Goal: Information Seeking & Learning: Find specific fact

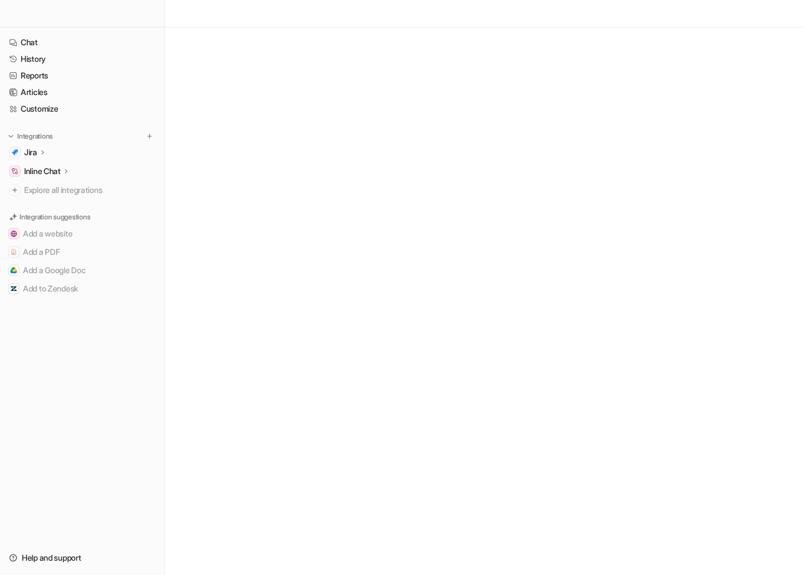
click at [97, 15] on div at bounding box center [82, 14] width 165 height 28
click at [72, 15] on span "Empty Bot" at bounding box center [55, 14] width 42 height 16
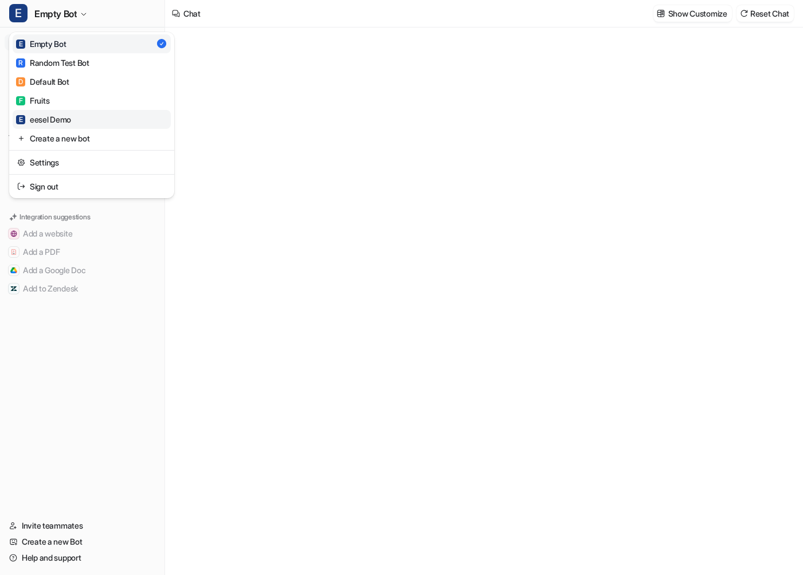
type textarea "**********"
click at [65, 120] on div "E eesel Demo" at bounding box center [43, 119] width 55 height 12
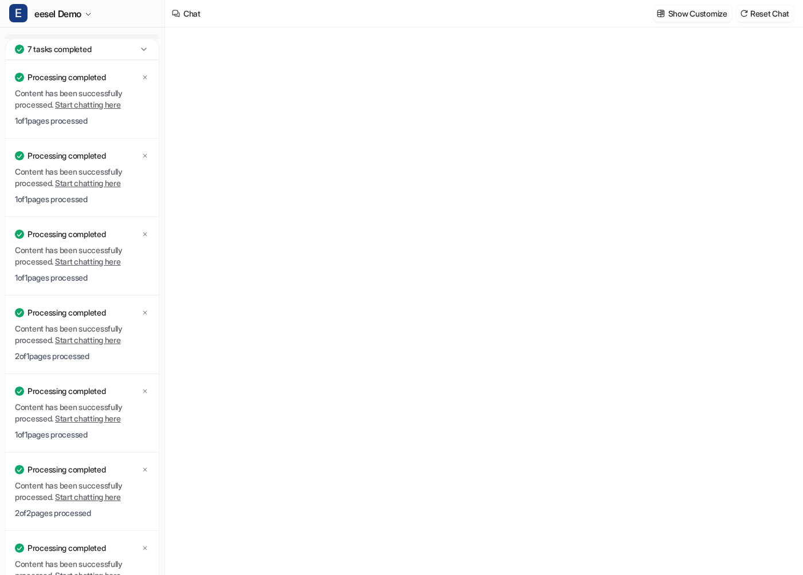
type textarea "**********"
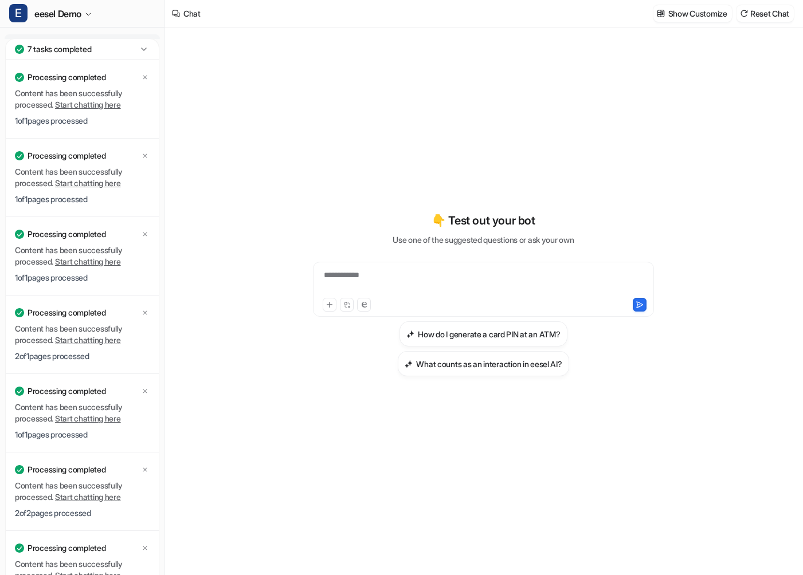
click at [144, 50] on icon at bounding box center [143, 49] width 5 height 3
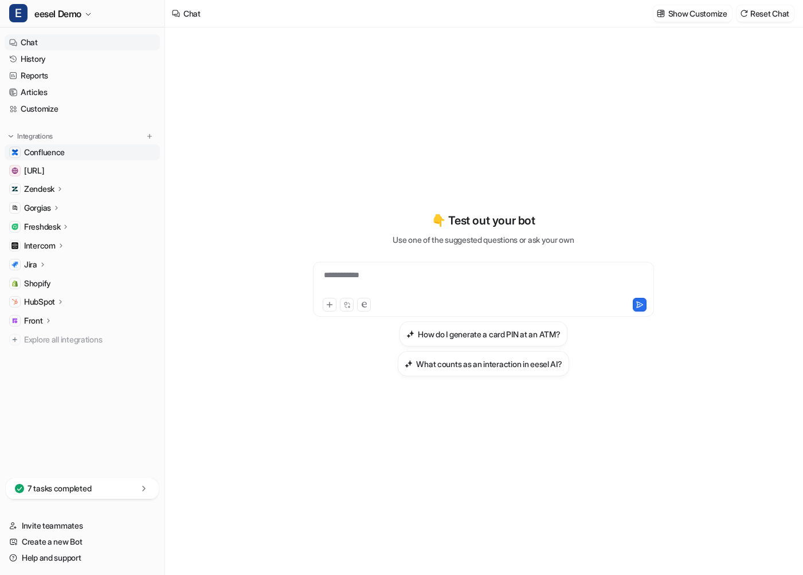
click at [68, 154] on link "Confluence" at bounding box center [82, 152] width 155 height 16
click at [146, 487] on icon at bounding box center [143, 488] width 11 height 11
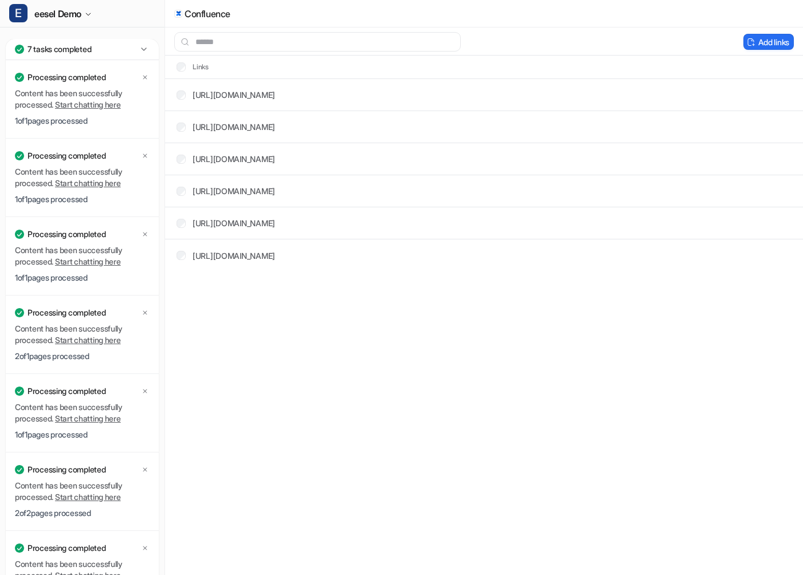
click at [143, 46] on icon at bounding box center [143, 49] width 11 height 11
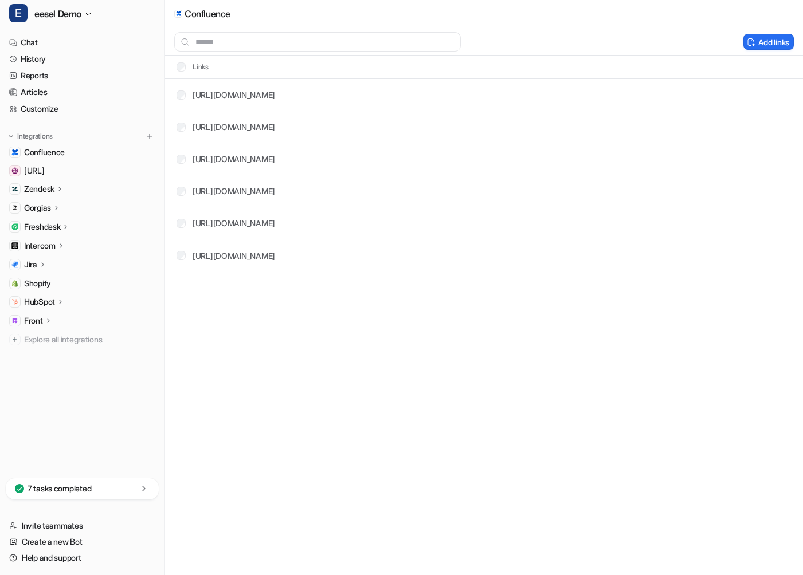
click at [127, 497] on div "7 tasks completed" at bounding box center [82, 489] width 153 height 21
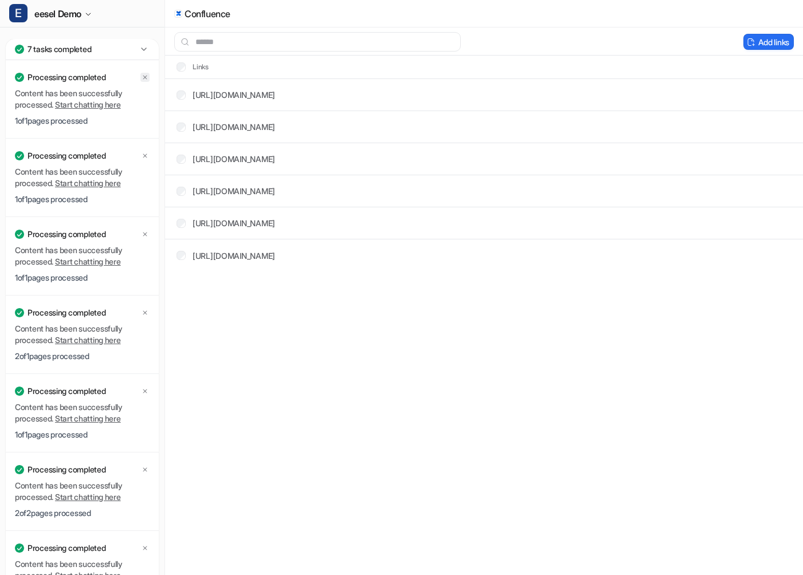
click at [142, 76] on icon at bounding box center [145, 77] width 7 height 7
click at [141, 80] on div at bounding box center [144, 77] width 9 height 9
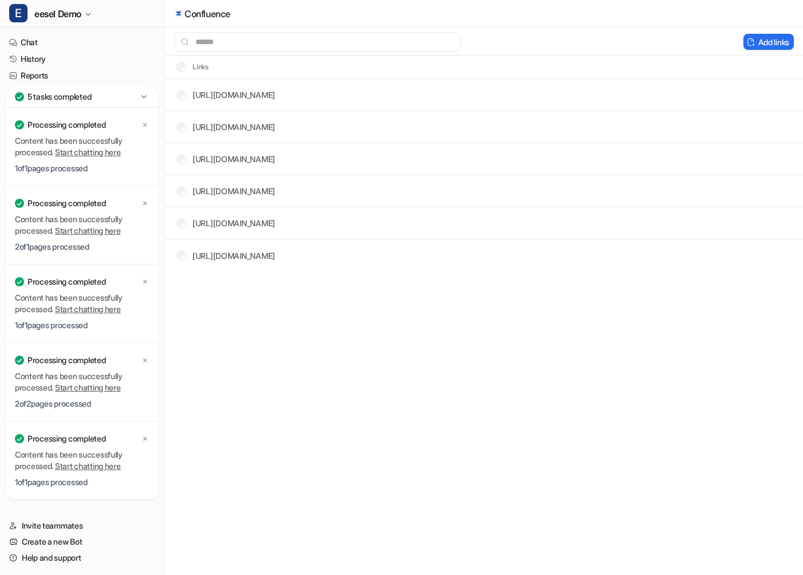
click at [141, 80] on link "Reports" at bounding box center [82, 76] width 155 height 16
click at [145, 122] on icon at bounding box center [145, 125] width 7 height 7
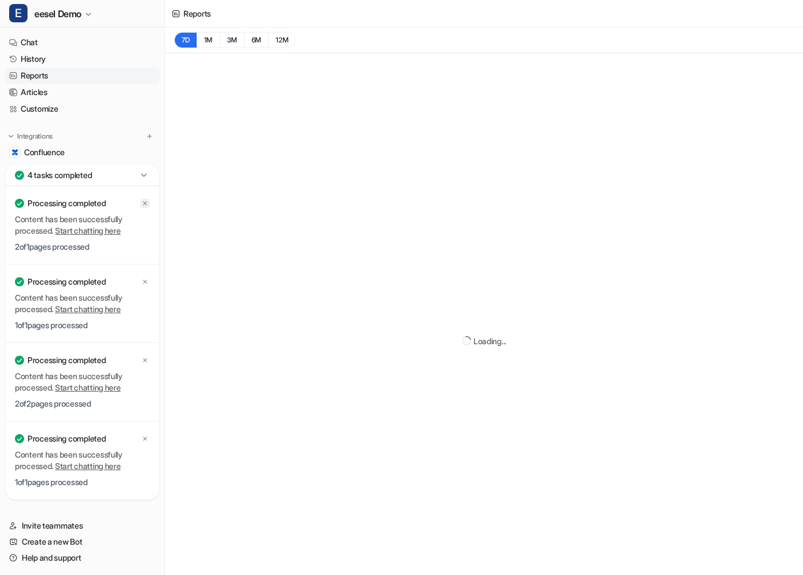
click at [144, 203] on icon at bounding box center [145, 203] width 7 height 7
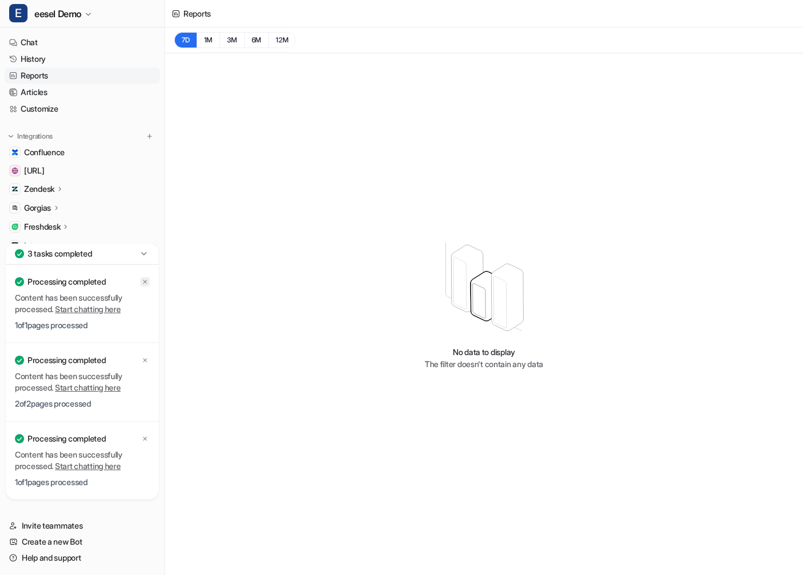
click at [146, 285] on div at bounding box center [144, 281] width 9 height 9
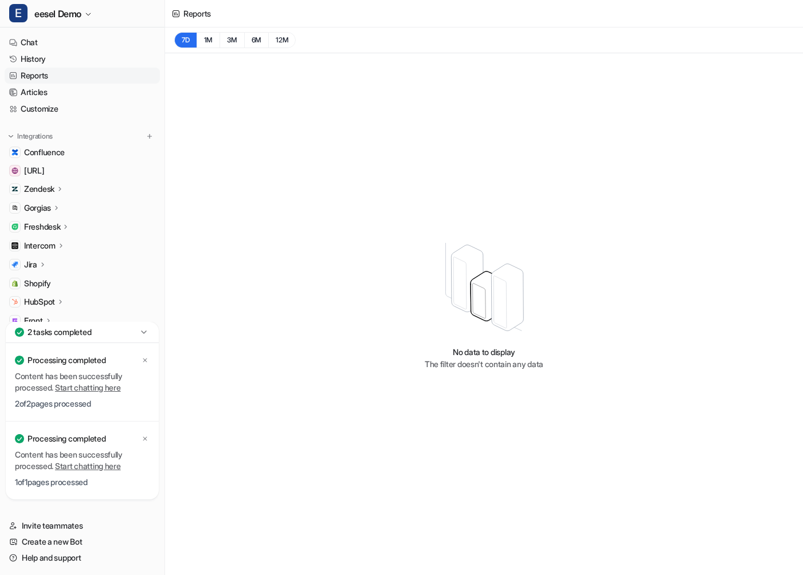
click at [144, 365] on div "Processing completed" at bounding box center [82, 361] width 135 height 16
click at [144, 362] on icon at bounding box center [145, 360] width 7 height 7
click at [144, 440] on icon at bounding box center [145, 439] width 4 height 4
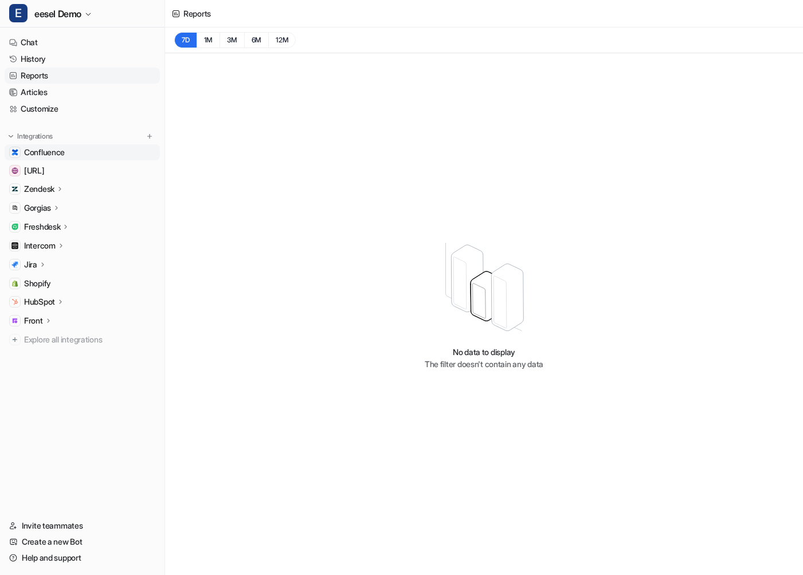
click at [65, 156] on span "Confluence" at bounding box center [44, 152] width 41 height 11
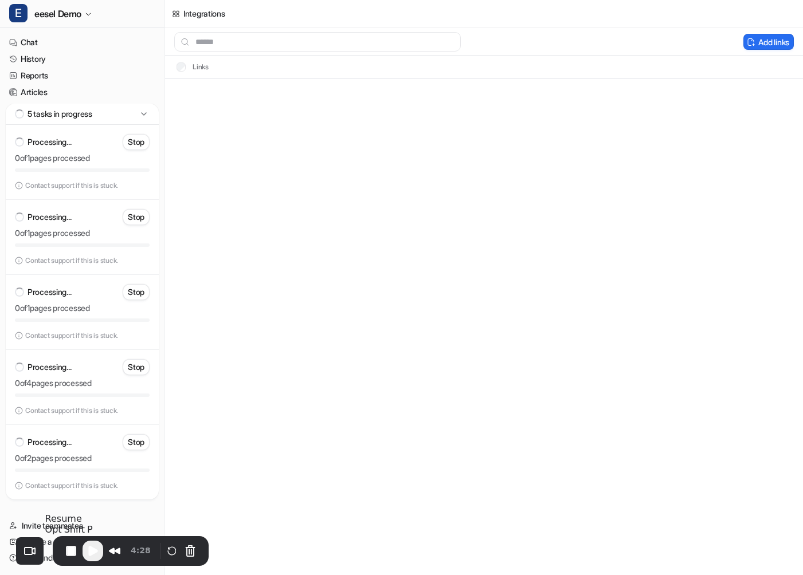
click at [91, 549] on span "Play Recording" at bounding box center [93, 552] width 14 height 14
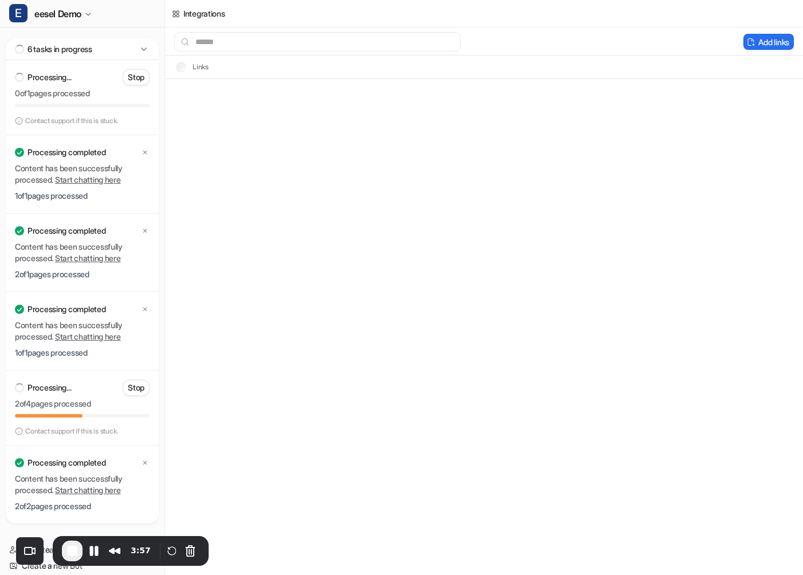
click at [34, 50] on p "6 tasks in progress" at bounding box center [60, 49] width 65 height 11
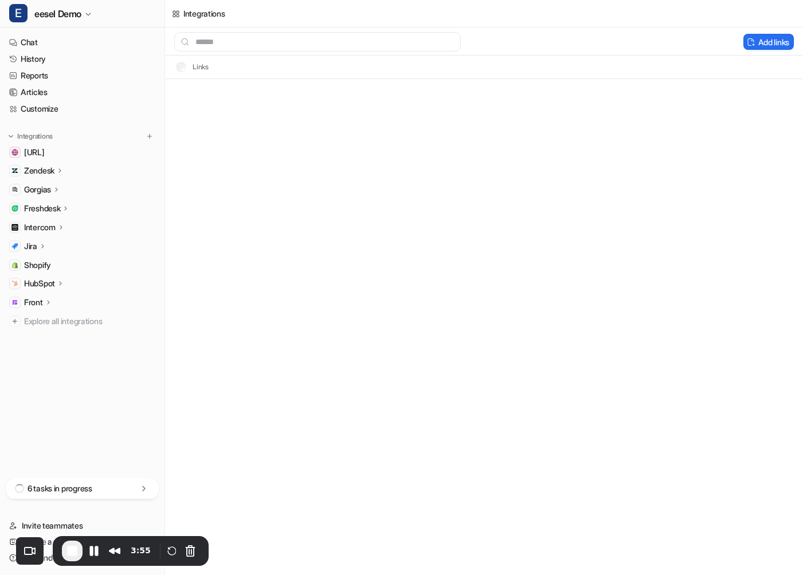
click at [53, 485] on p "6 tasks in progress" at bounding box center [60, 488] width 65 height 11
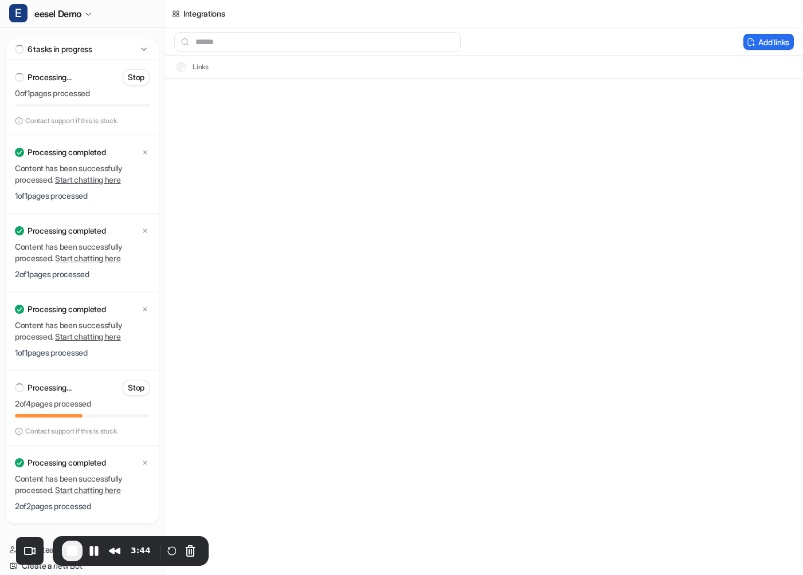
drag, startPoint x: 12, startPoint y: 274, endPoint x: 99, endPoint y: 278, distance: 86.6
click at [99, 278] on div "Processing completed Content has been successfully processed. Start chatting he…" at bounding box center [82, 253] width 153 height 79
click at [99, 278] on p "2 of 1 pages processed" at bounding box center [82, 274] width 135 height 11
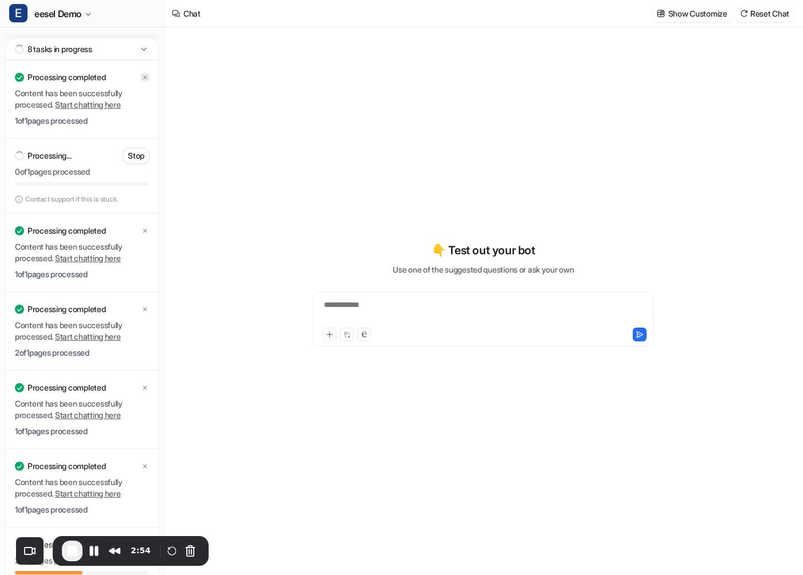
click at [145, 76] on icon at bounding box center [145, 77] width 7 height 7
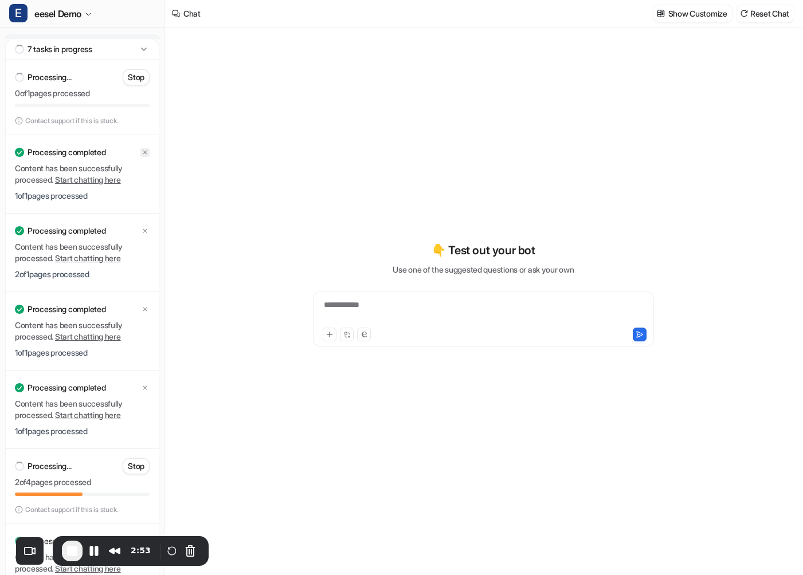
click at [144, 155] on icon at bounding box center [145, 152] width 7 height 7
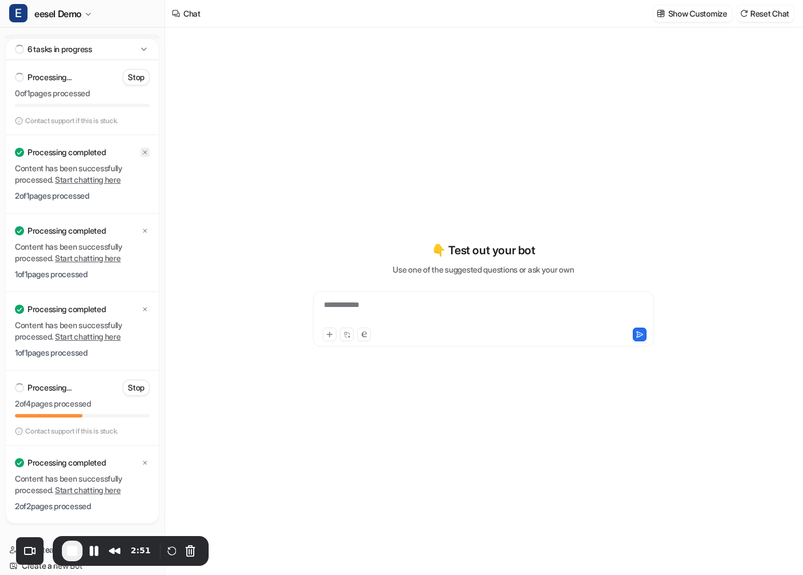
click at [147, 151] on icon at bounding box center [145, 152] width 7 height 7
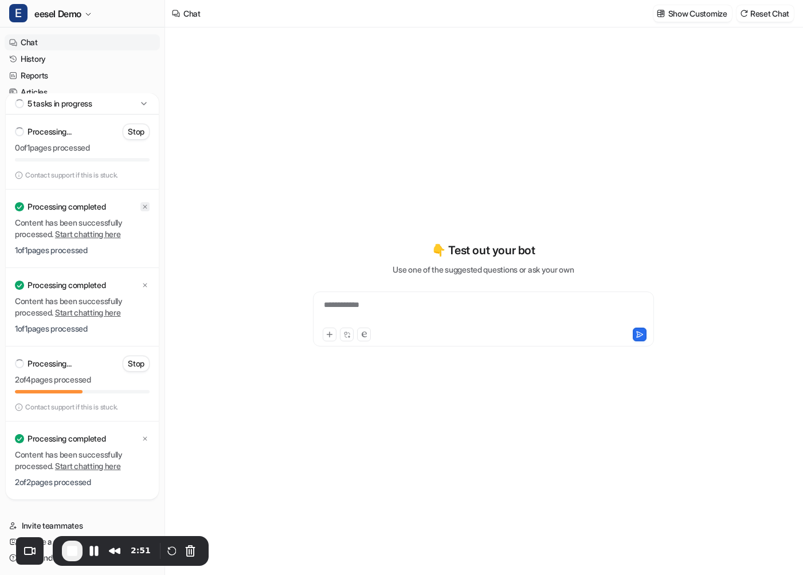
type textarea "**********"
click at [145, 202] on div "Processing completed" at bounding box center [82, 207] width 135 height 16
click at [147, 205] on icon at bounding box center [145, 206] width 7 height 7
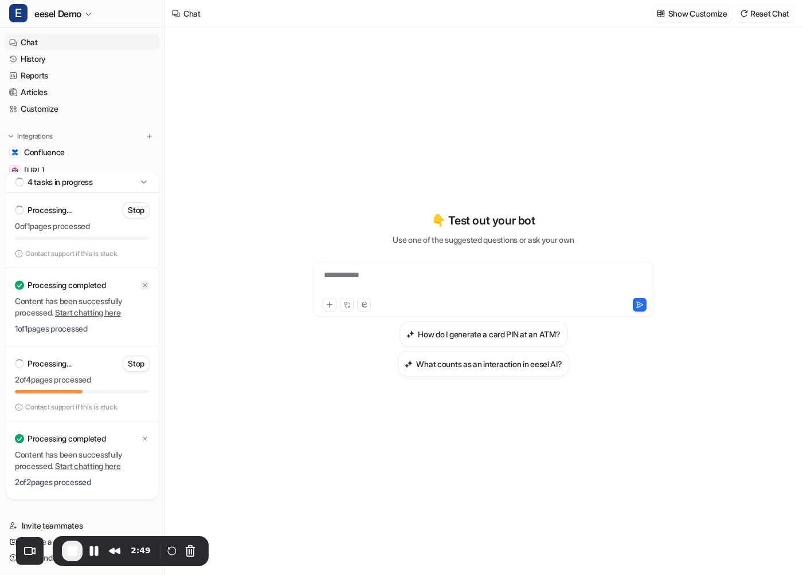
click at [146, 282] on icon at bounding box center [145, 285] width 7 height 7
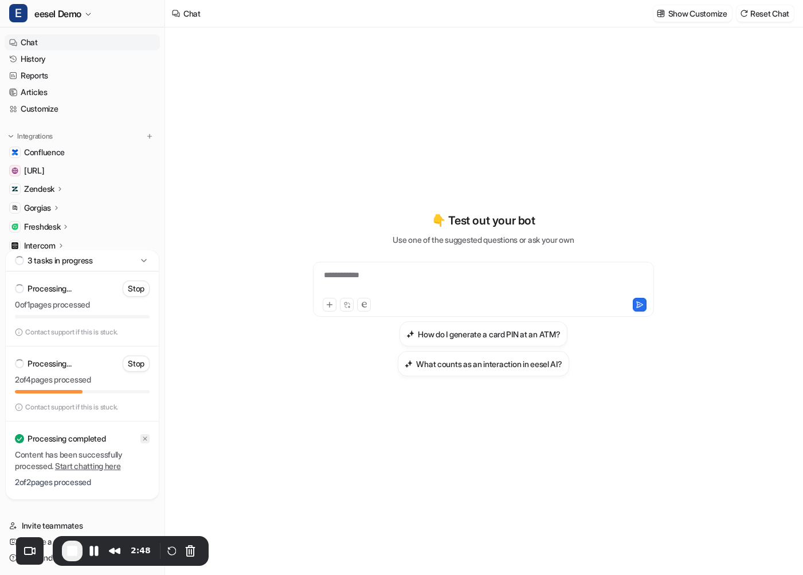
click at [140, 441] on div at bounding box center [144, 438] width 9 height 9
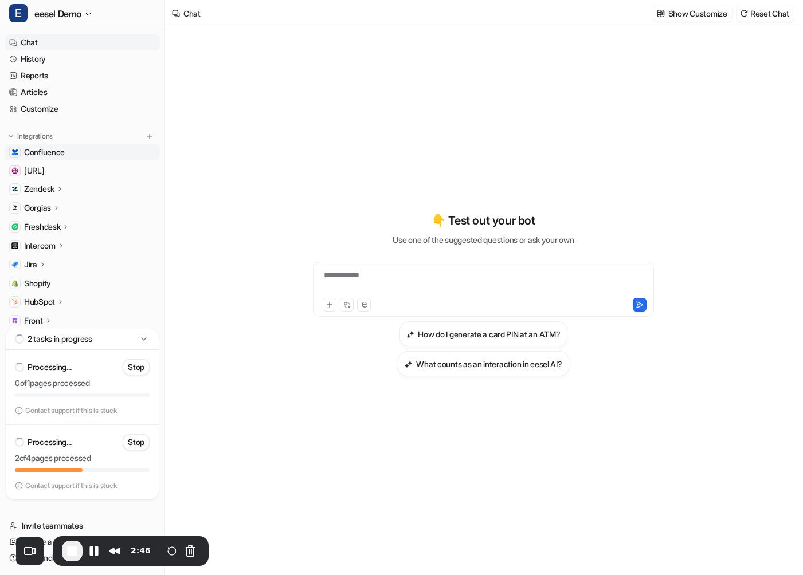
click at [44, 152] on span "Confluence" at bounding box center [44, 152] width 41 height 11
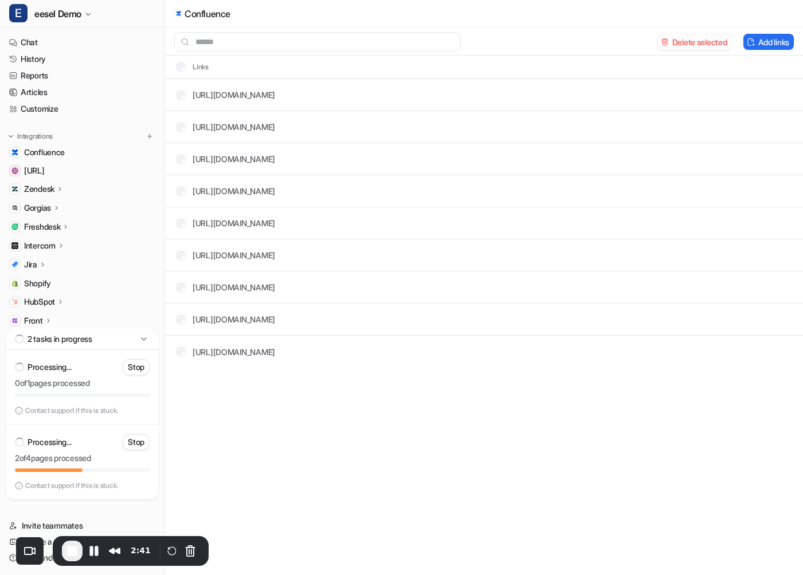
click at [688, 48] on button "Delete selected" at bounding box center [694, 42] width 75 height 16
click at [93, 551] on button "Pause Recording" at bounding box center [94, 551] width 18 height 18
click at [71, 549] on button "End Recording" at bounding box center [71, 552] width 18 height 18
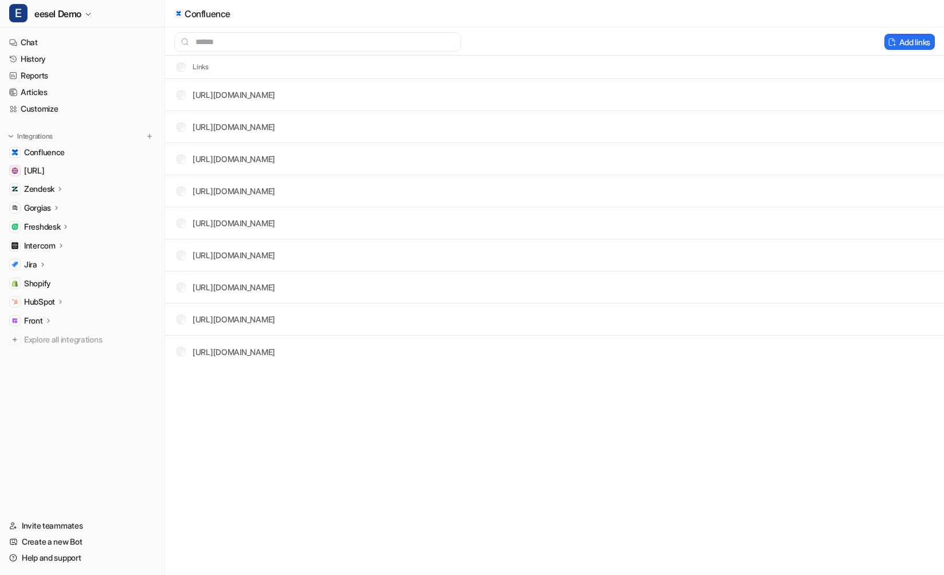
click at [313, 28] on div "Add links" at bounding box center [554, 42] width 779 height 28
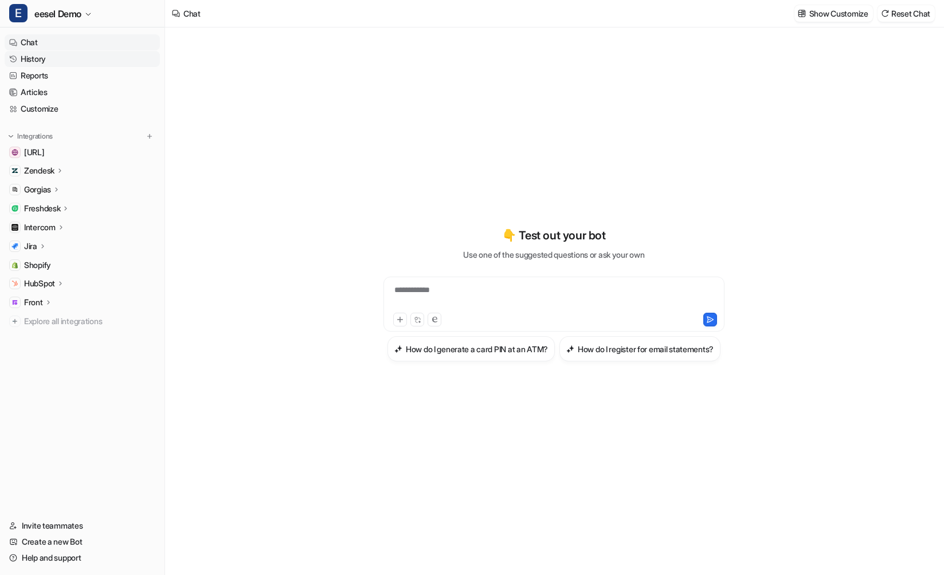
click at [124, 60] on link "History" at bounding box center [82, 59] width 155 height 16
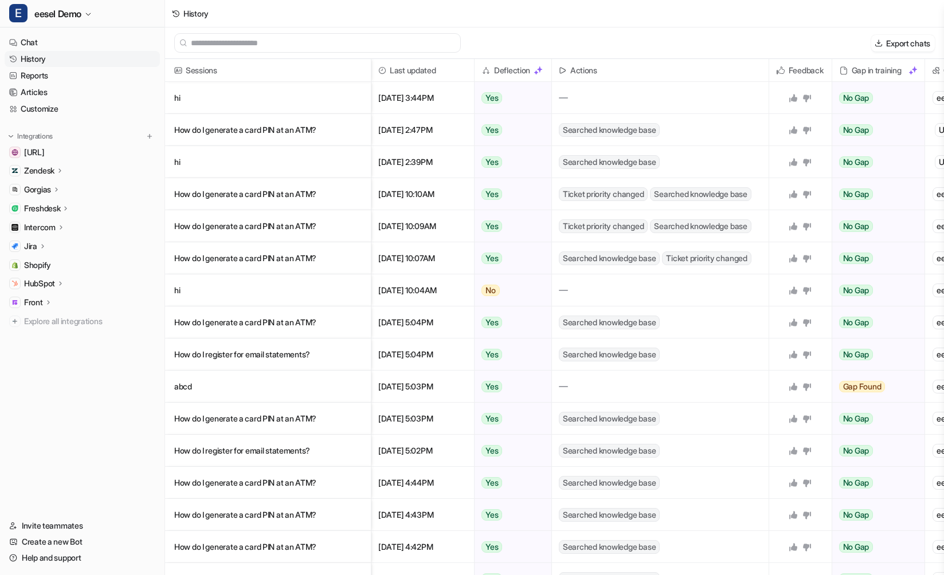
click at [272, 38] on input "text" at bounding box center [323, 43] width 264 height 18
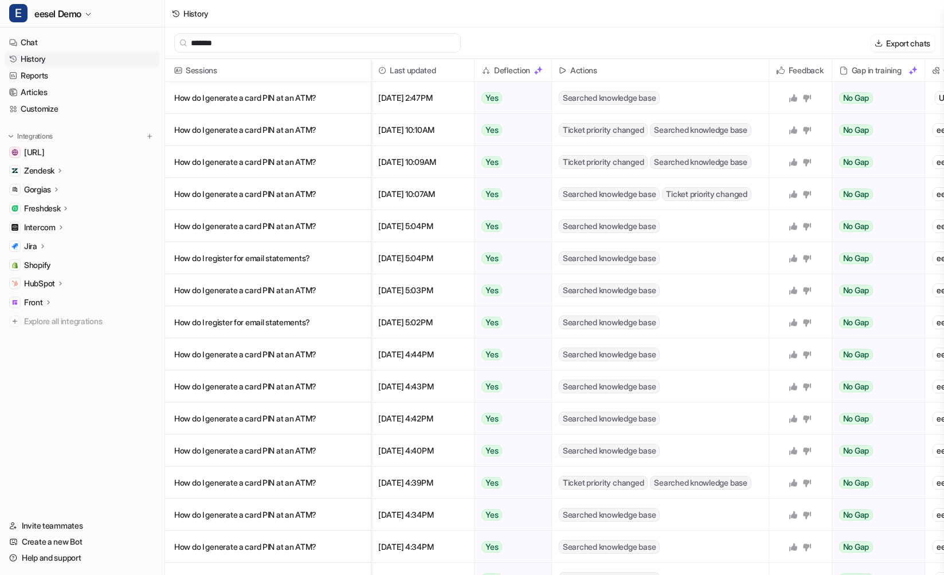
type input "********"
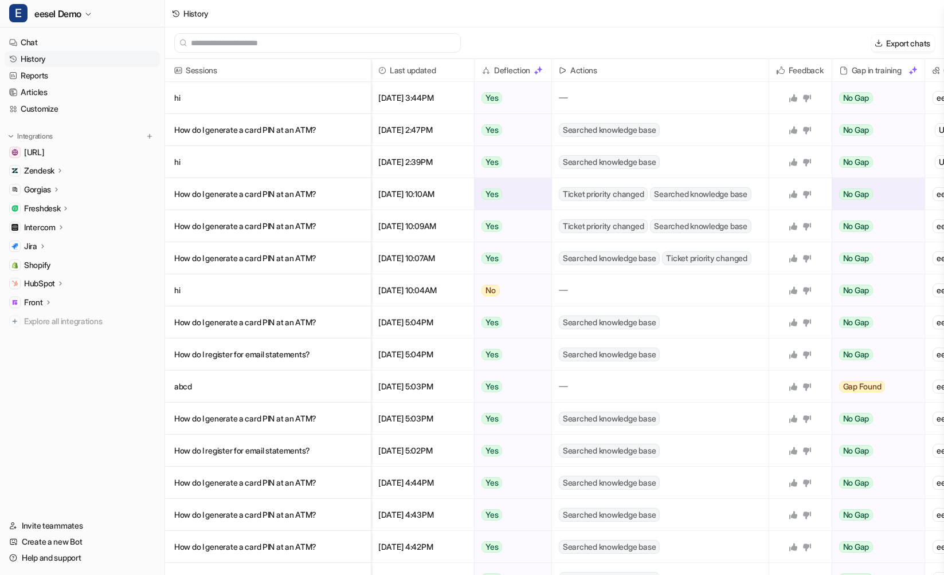
click at [273, 201] on p "How do I generate a card PIN at an ATM?" at bounding box center [267, 194] width 187 height 32
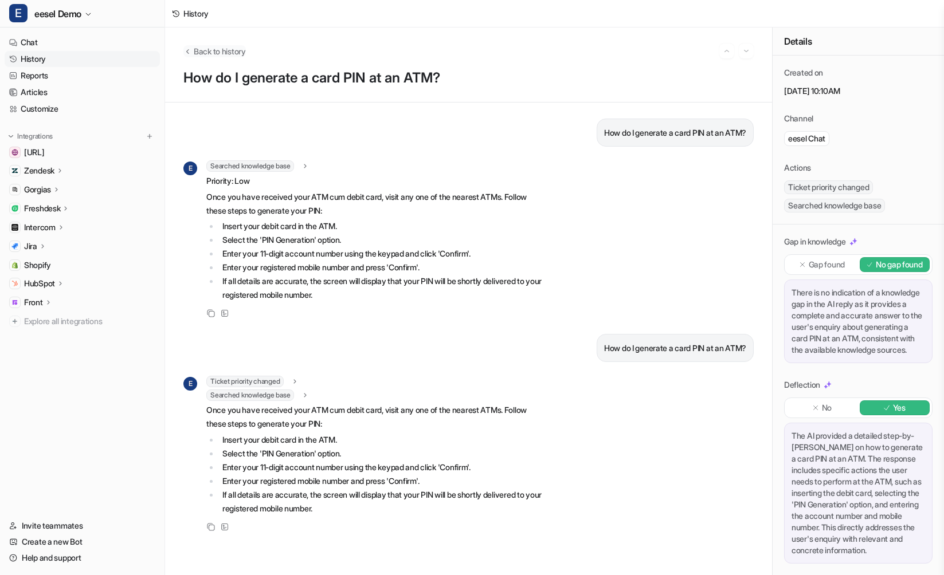
click at [241, 50] on span "Back to history" at bounding box center [220, 51] width 52 height 12
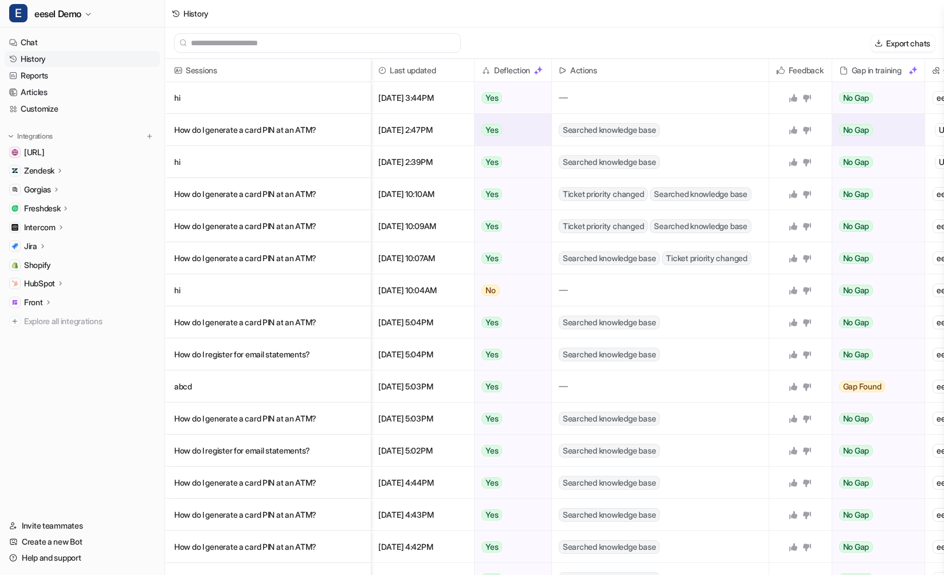
click at [254, 118] on p "How do I generate a card PIN at an ATM?" at bounding box center [267, 130] width 187 height 32
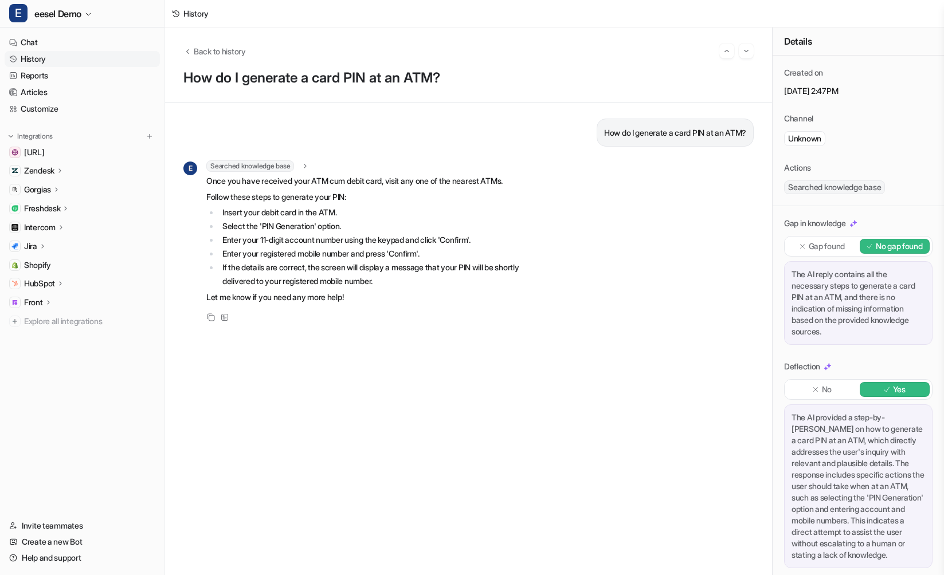
click at [690, 132] on p "How do I generate a card PIN at an ATM?" at bounding box center [675, 133] width 142 height 14
click at [655, 136] on p "How do I generate a card PIN at an ATM?" at bounding box center [675, 133] width 142 height 14
click at [217, 49] on span "Back to history" at bounding box center [220, 51] width 52 height 12
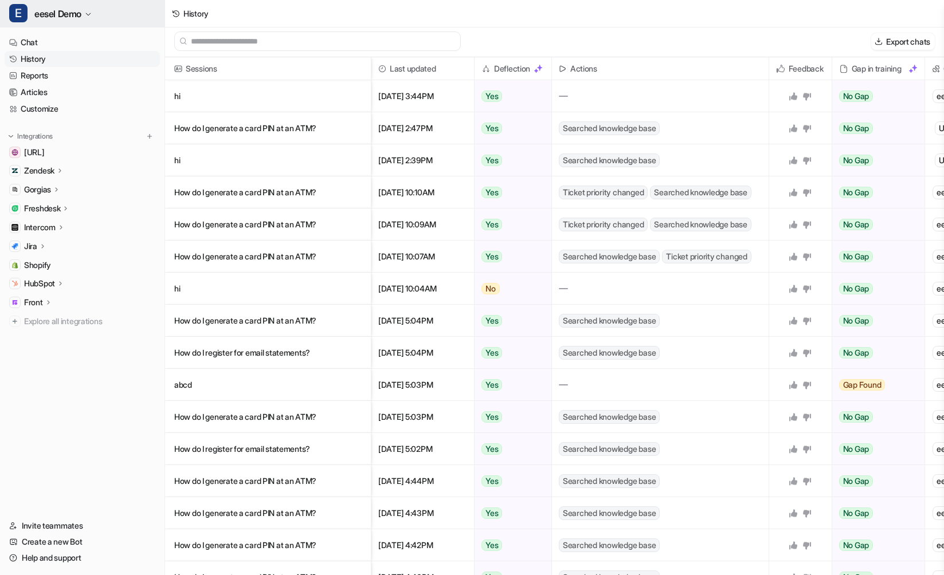
click at [64, 8] on span "eesel Demo" at bounding box center [57, 14] width 47 height 16
